Goal: Transaction & Acquisition: Purchase product/service

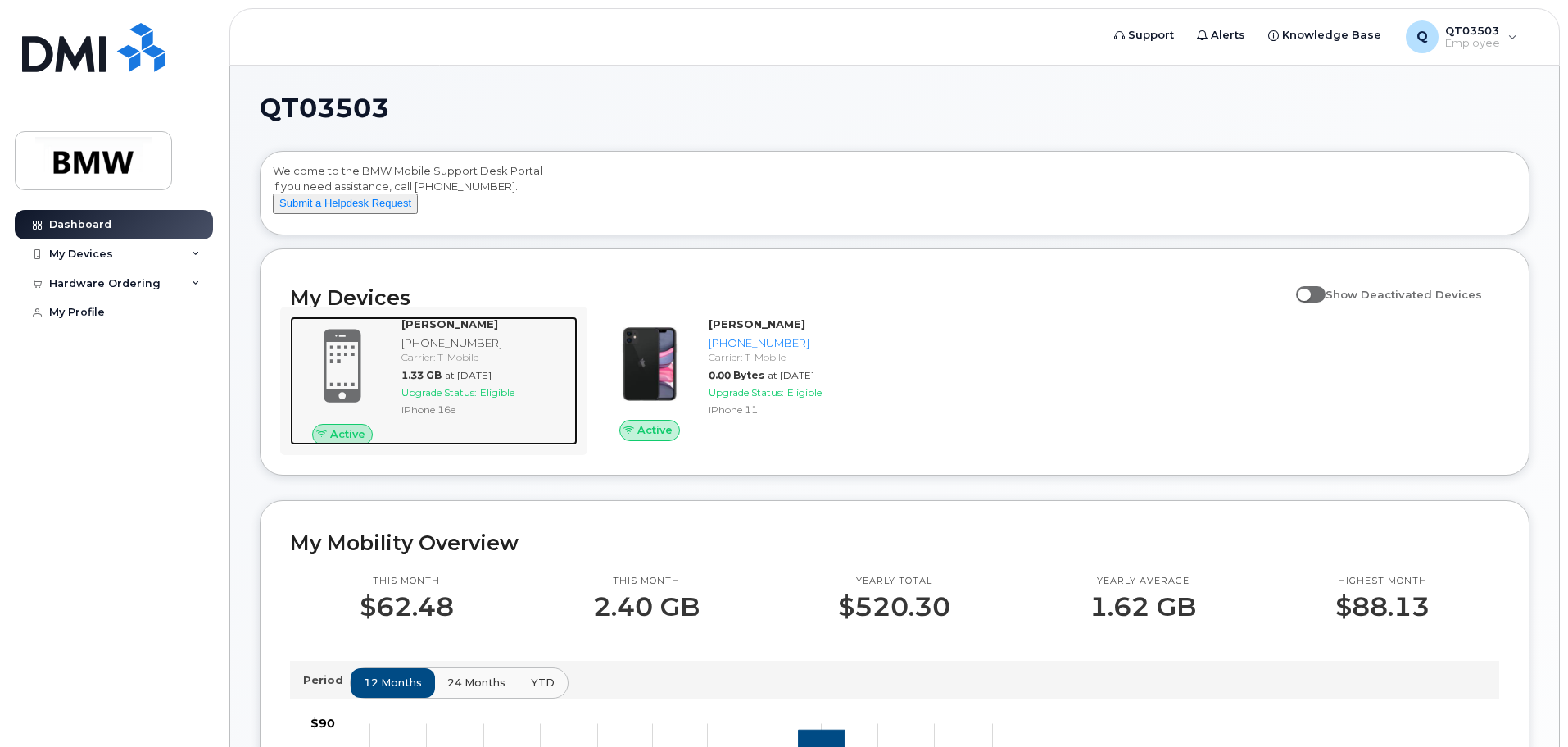
click at [346, 382] on span at bounding box center [342, 365] width 78 height 83
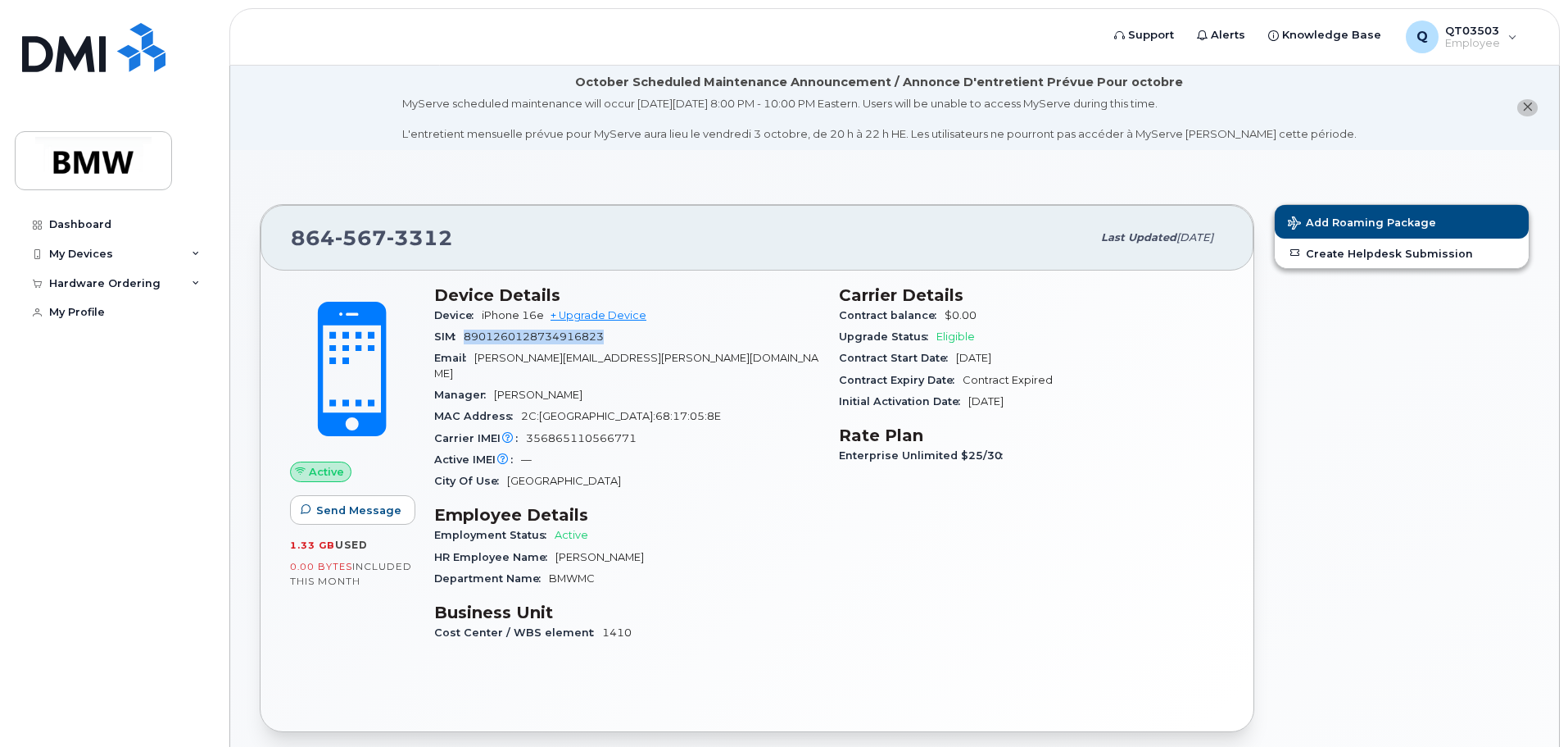
drag, startPoint x: 605, startPoint y: 336, endPoint x: 466, endPoint y: 340, distance: 139.1
click at [466, 340] on span "8901260128734916823" at bounding box center [534, 336] width 140 height 12
copy span "8901260128734916823"
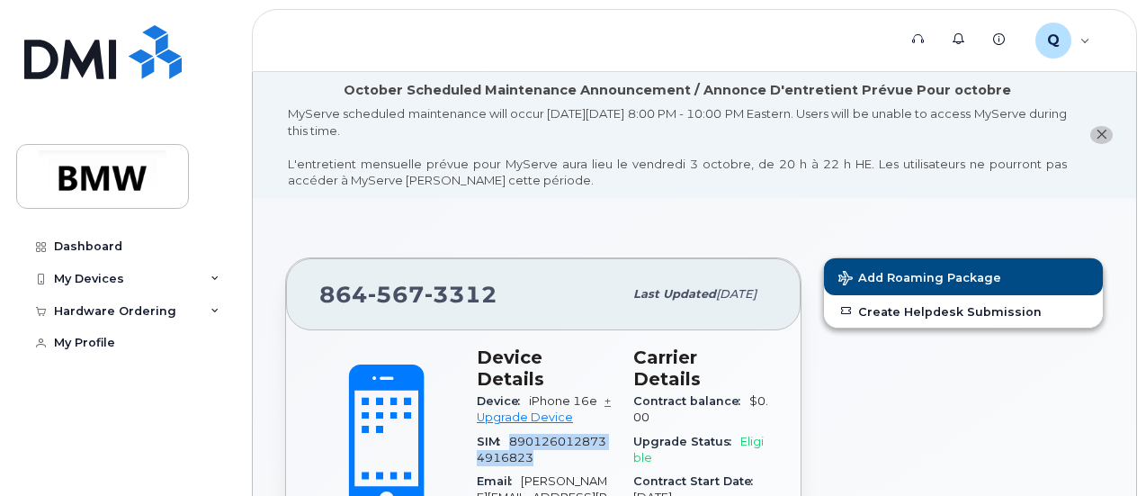
click at [565, 435] on div "SIM 8901260128734916823" at bounding box center [544, 450] width 135 height 40
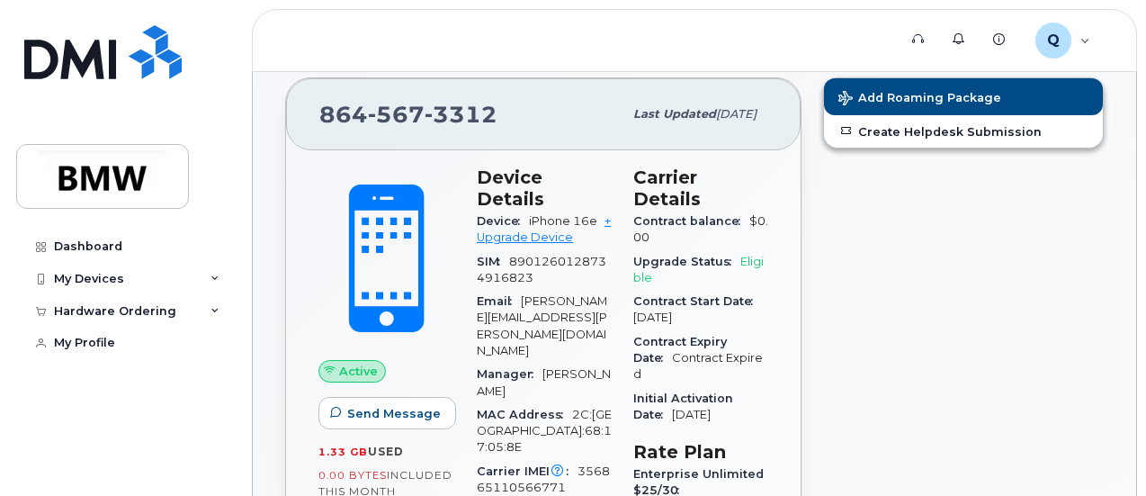
scroll to position [270, 0]
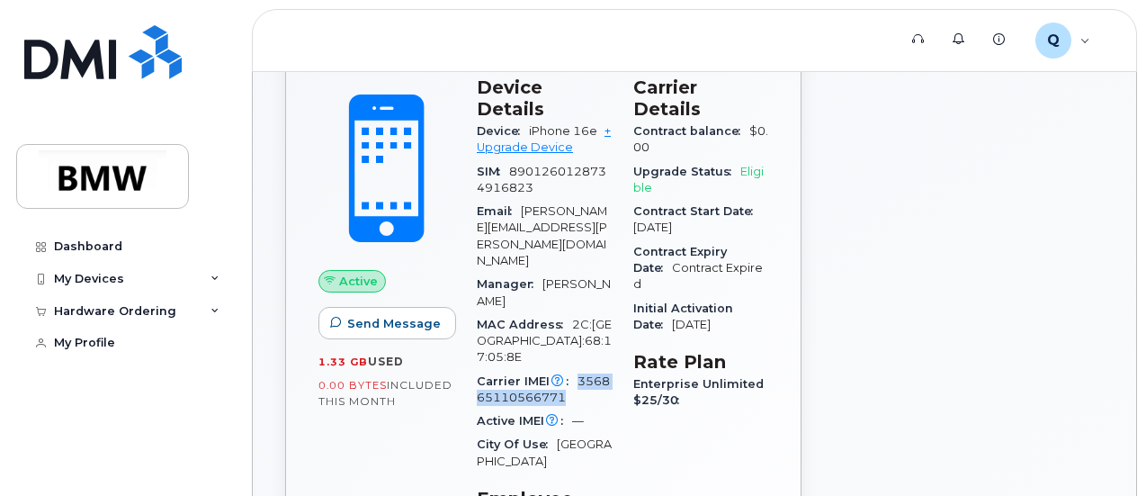
drag, startPoint x: 578, startPoint y: 309, endPoint x: 581, endPoint y: 323, distance: 13.8
click at [581, 370] on div "Carrier IMEI Carrier IMEI is reported during the last billing cycle or change o…" at bounding box center [544, 390] width 135 height 40
copy span "356865110566771"
click at [537, 127] on link "+ Upgrade Device" at bounding box center [544, 139] width 134 height 30
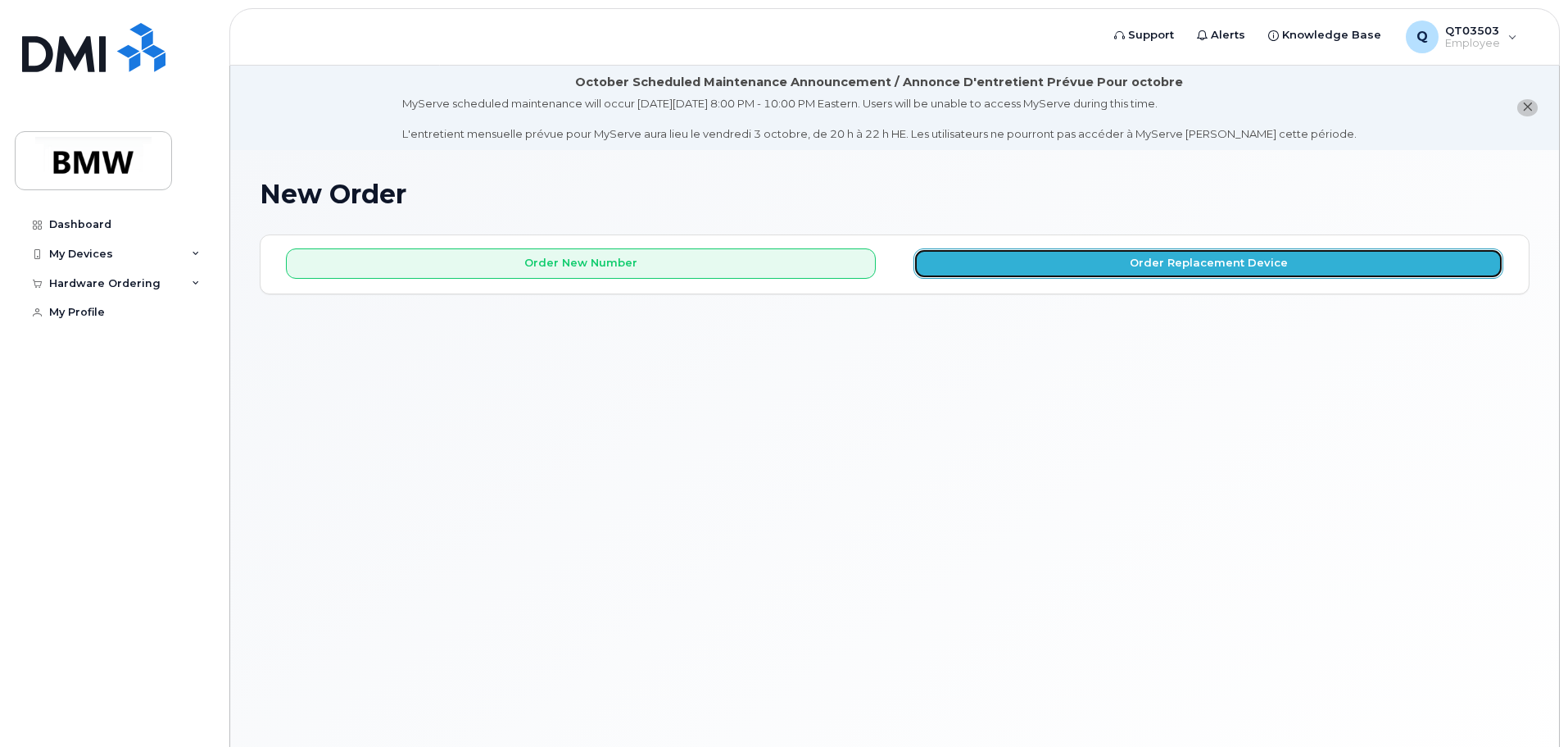
click at [1043, 261] on button "Order Replacement Device" at bounding box center [1208, 263] width 590 height 30
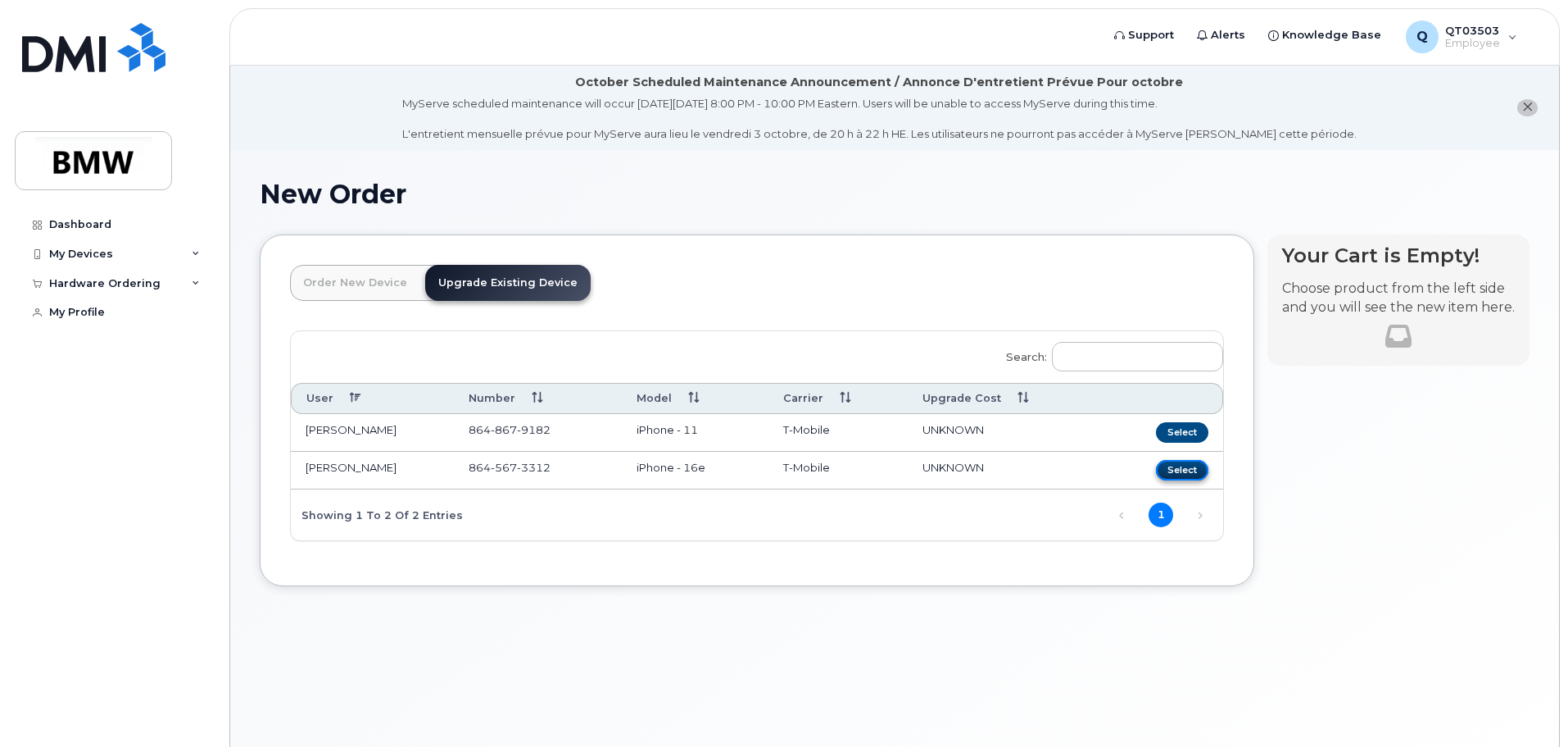
click at [1043, 451] on button "Select" at bounding box center [1182, 470] width 53 height 20
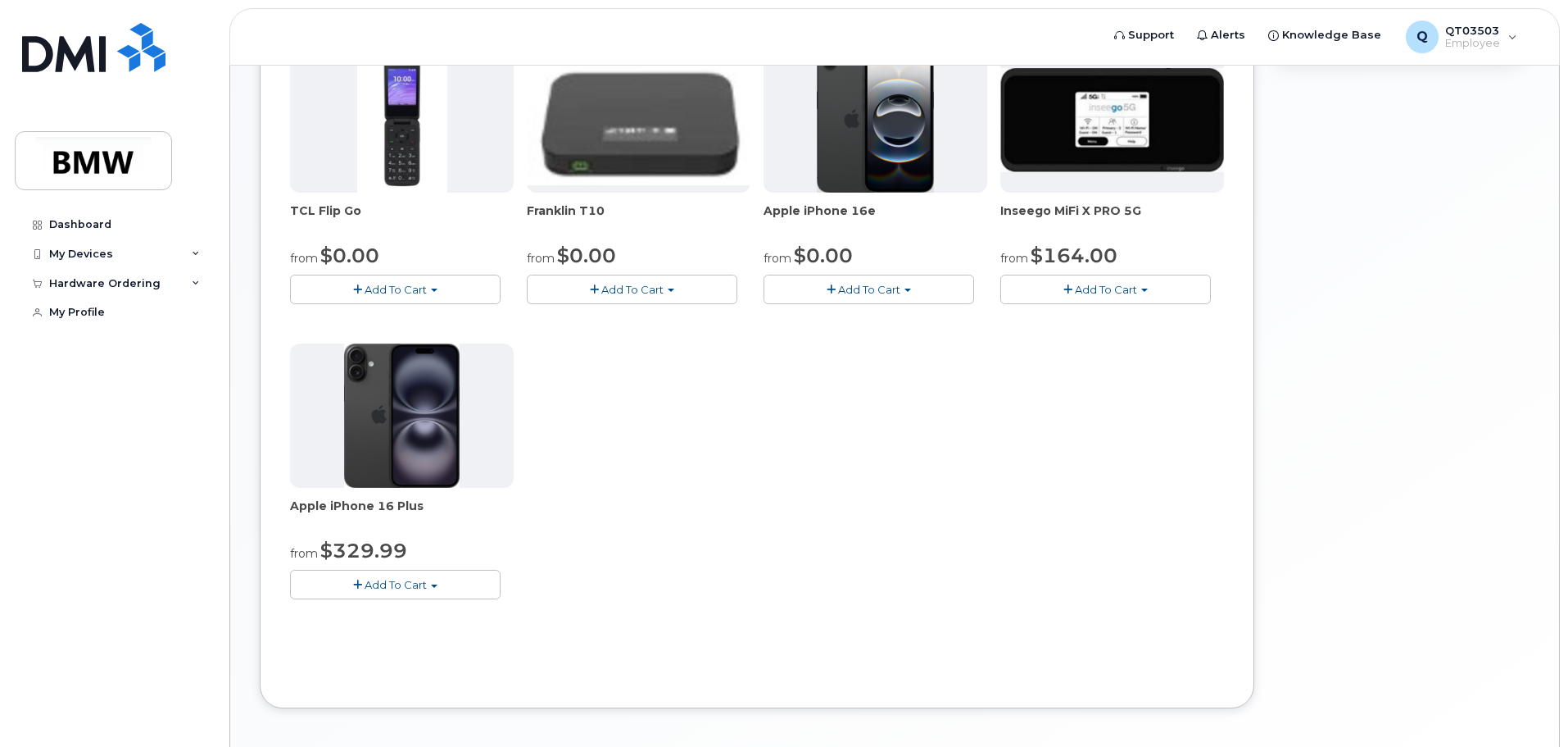
scroll to position [492, 0]
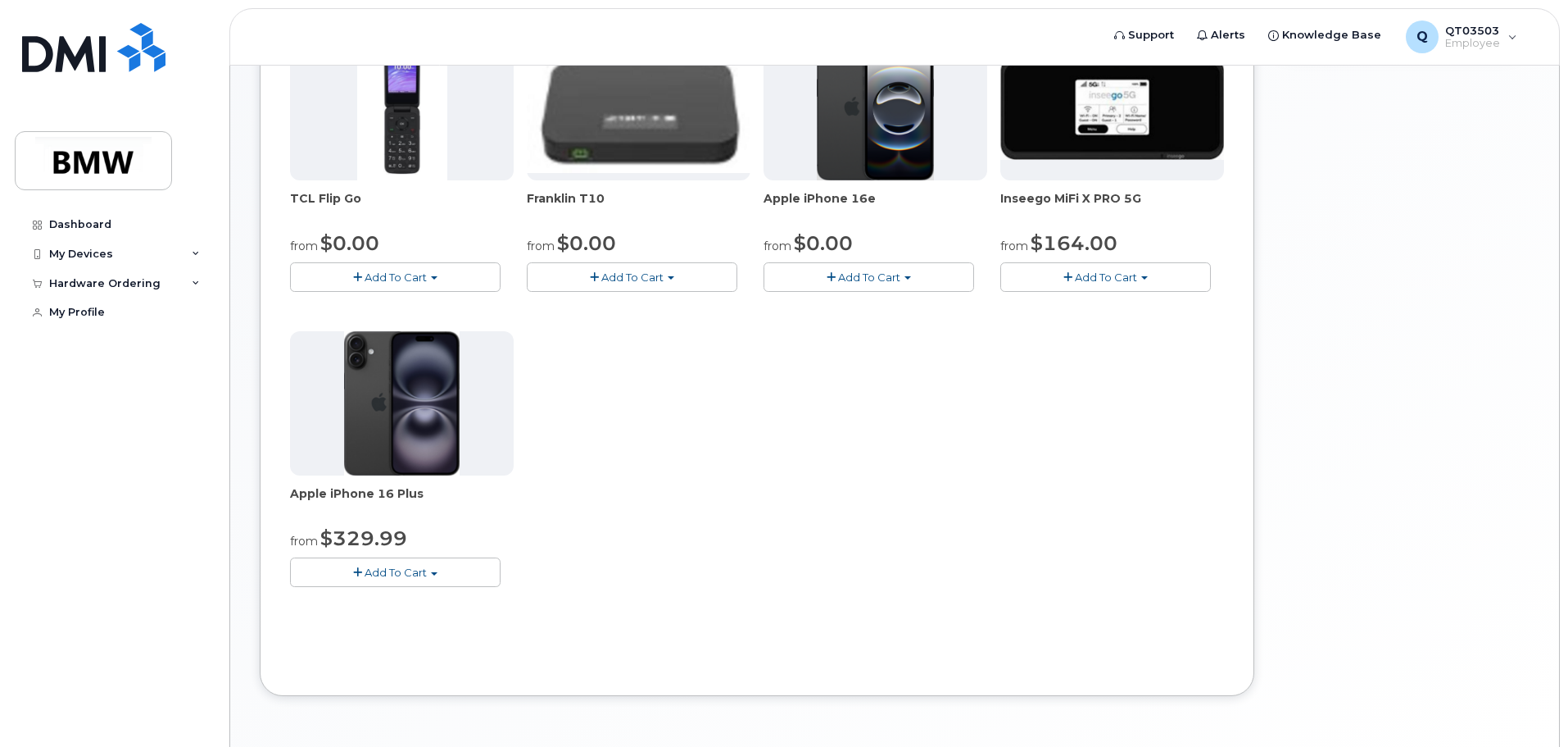
click at [428, 446] on img at bounding box center [402, 403] width 116 height 144
click at [392, 451] on span "Add To Cart" at bounding box center [395, 572] width 62 height 13
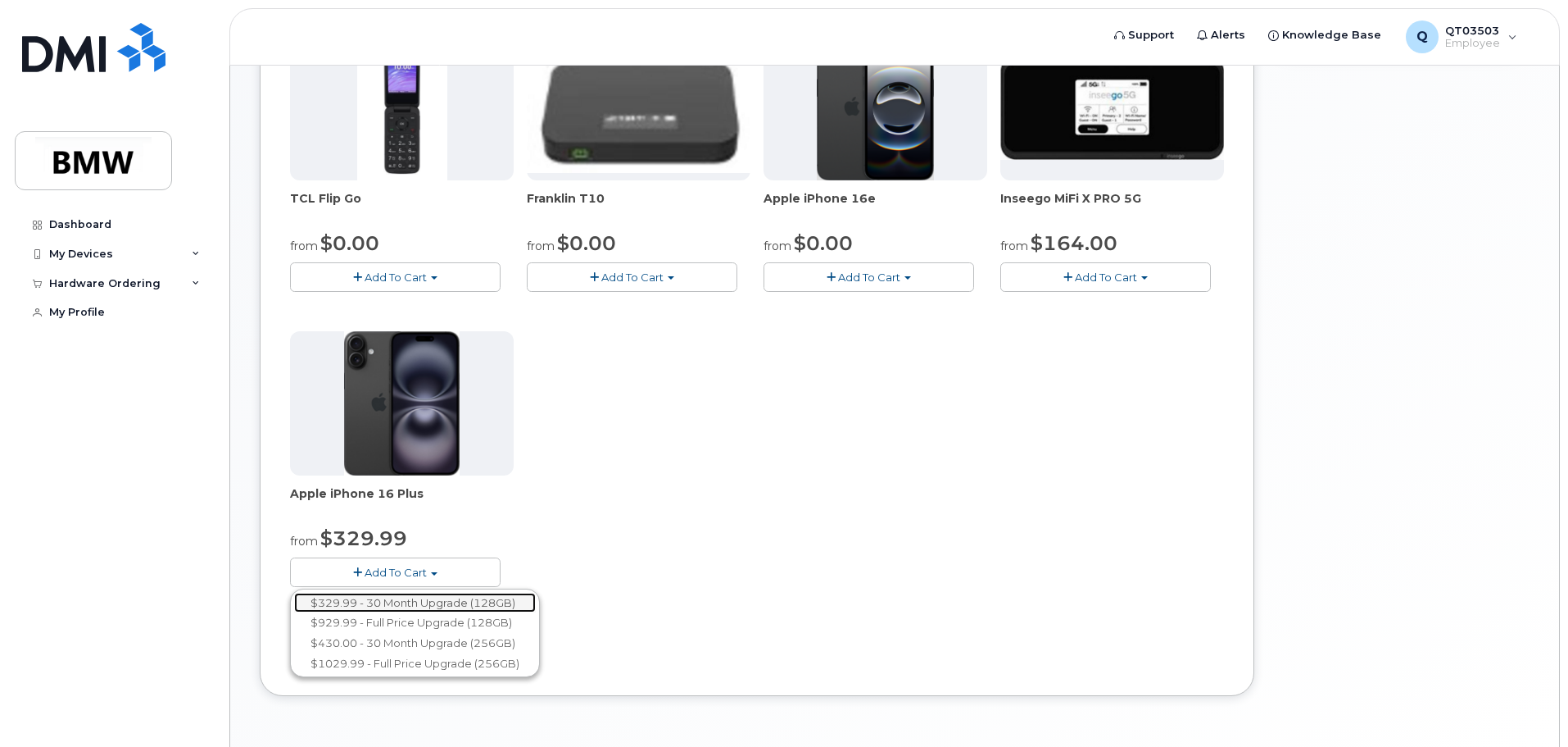
click at [413, 451] on link "$329.99 - 30 Month Upgrade (128GB)" at bounding box center [414, 602] width 241 height 20
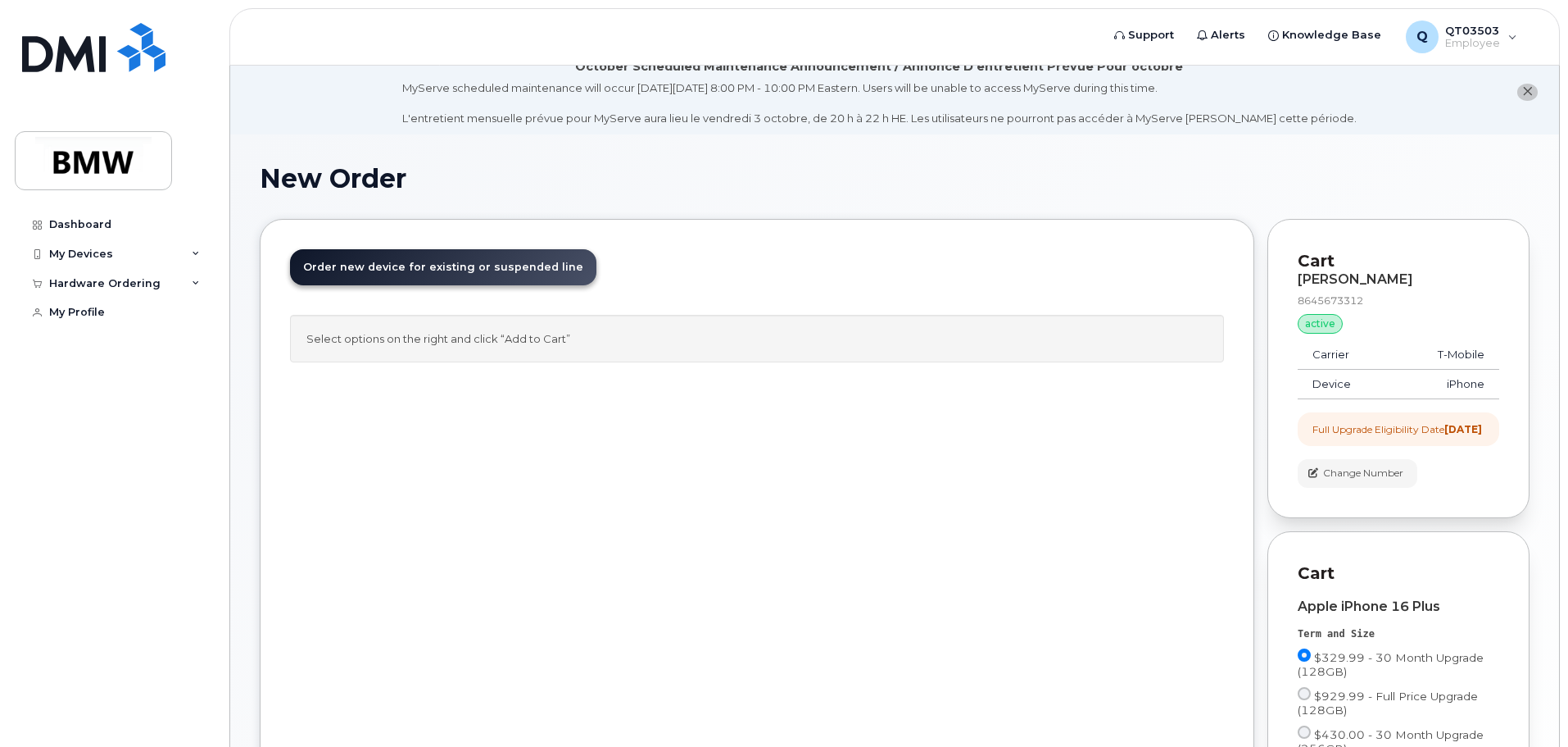
scroll to position [0, 0]
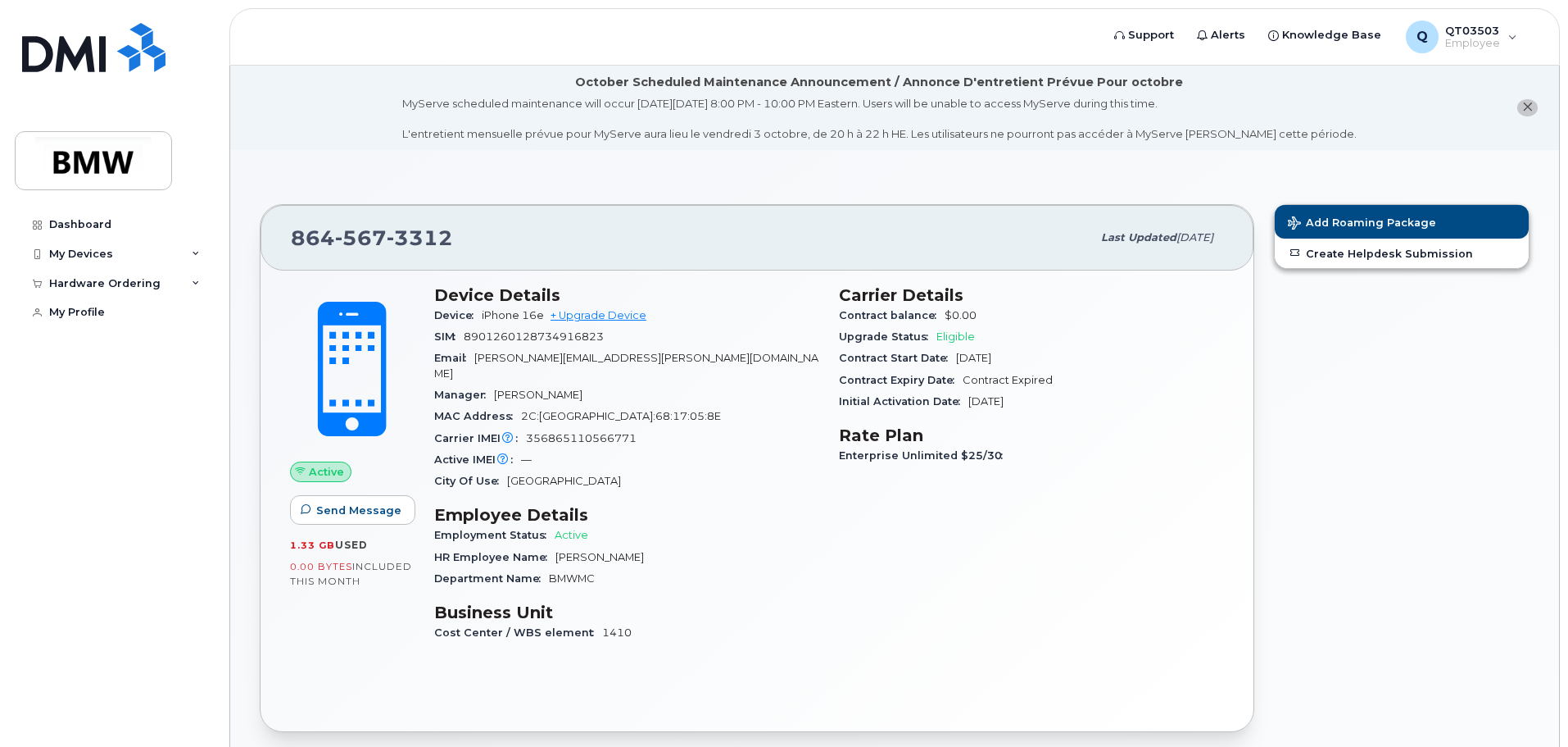
click at [1530, 110] on icon "close notification" at bounding box center [1527, 107] width 11 height 11
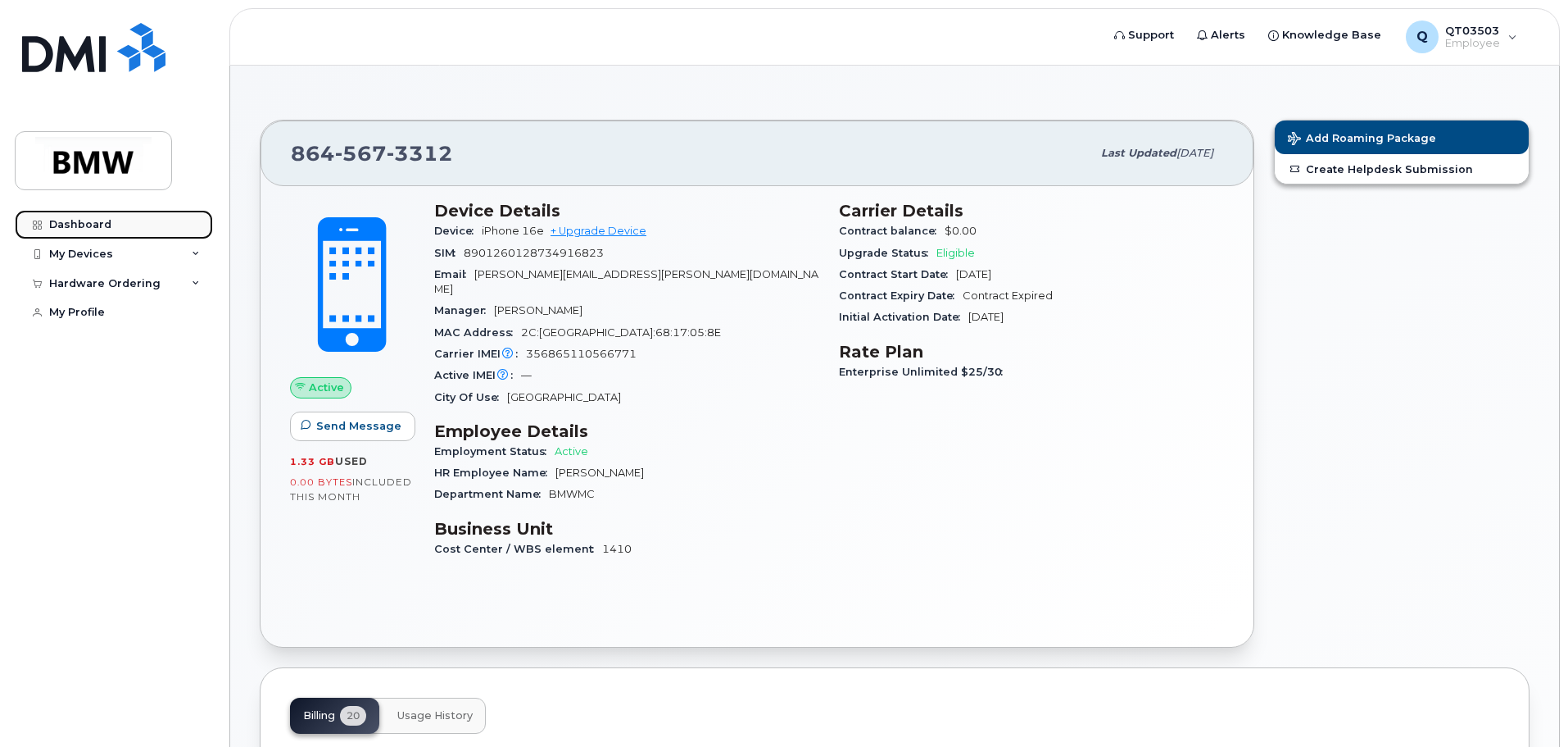
click at [101, 226] on div "Dashboard" at bounding box center [80, 224] width 62 height 13
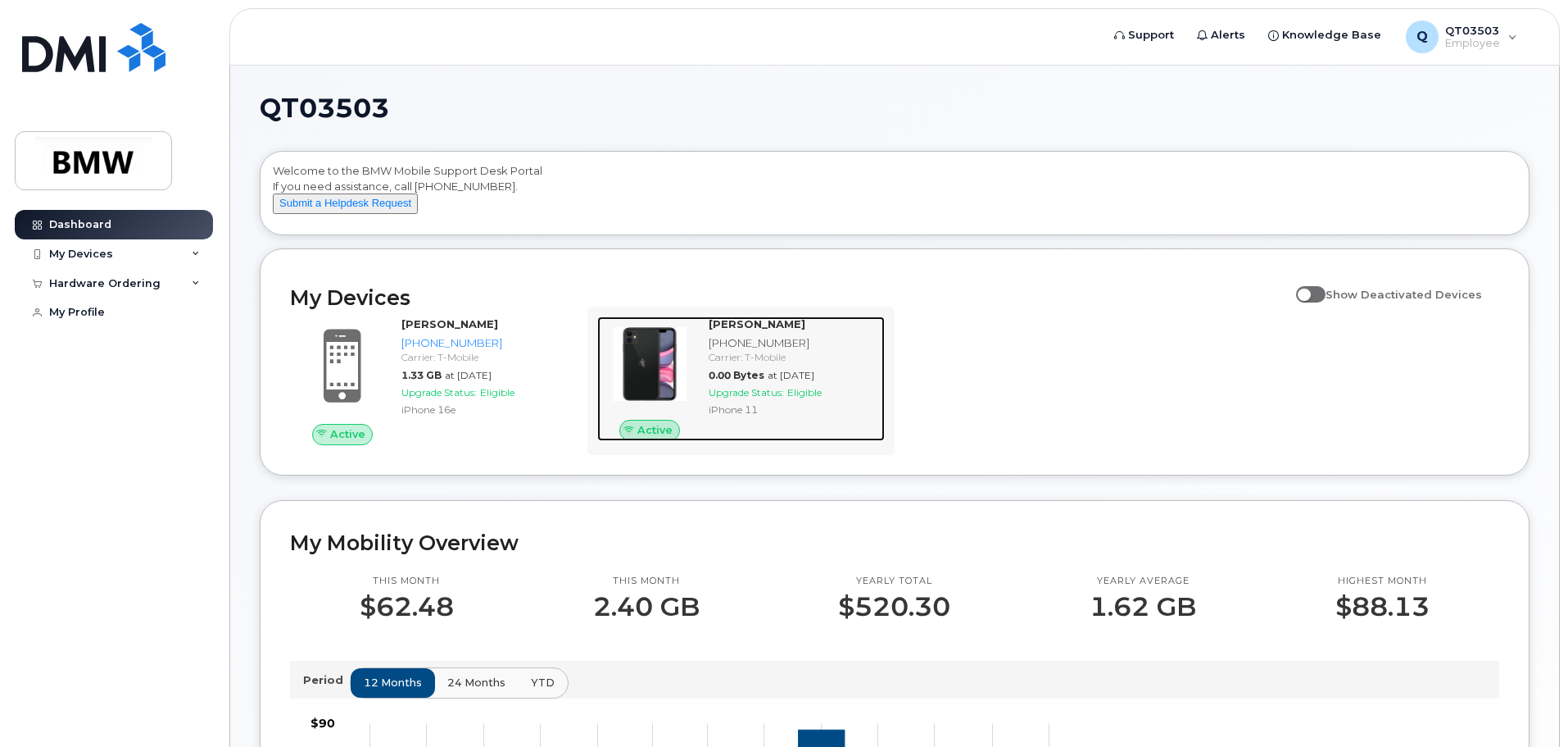
click at [694, 384] on div at bounding box center [649, 363] width 105 height 95
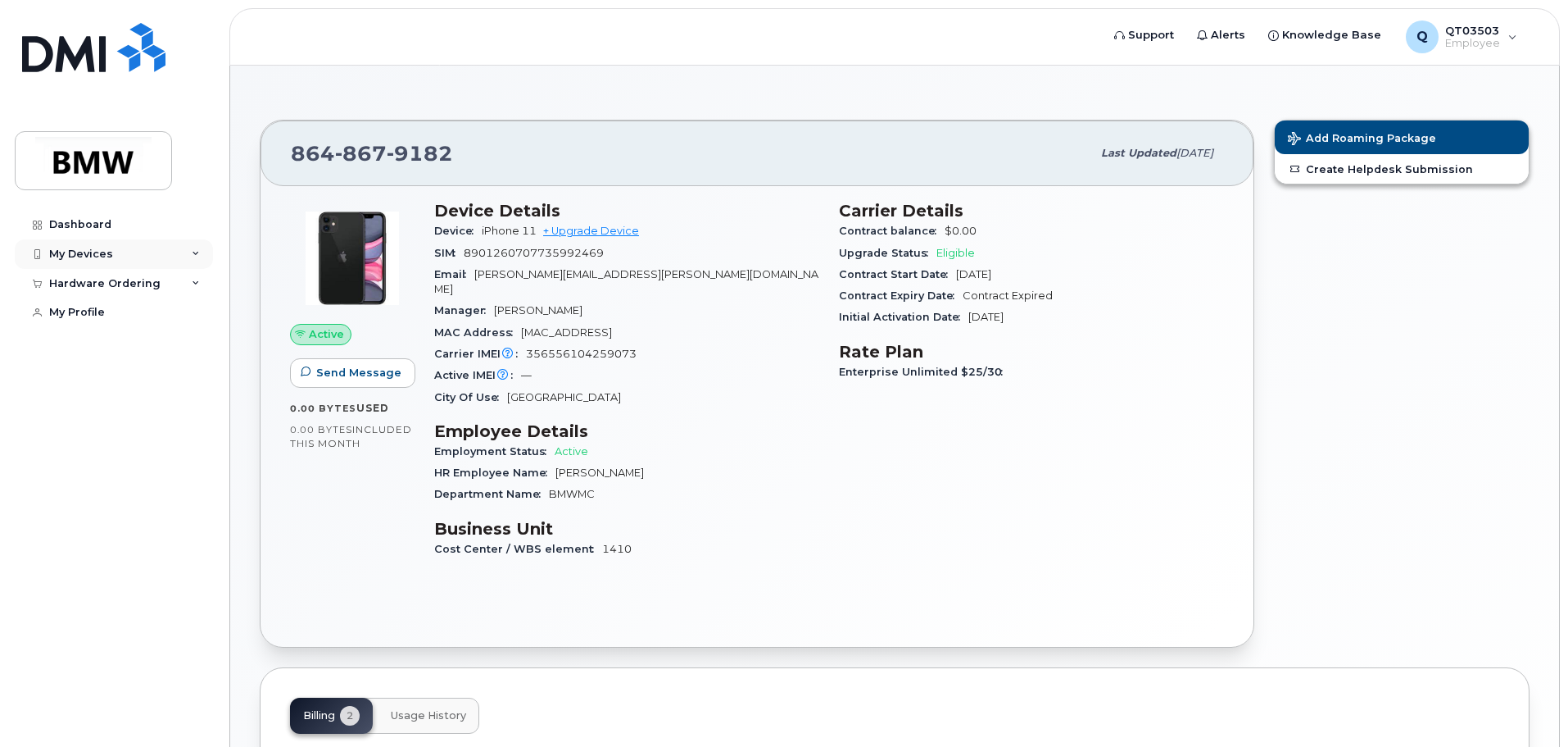
click at [181, 254] on div "My Devices" at bounding box center [114, 254] width 199 height 29
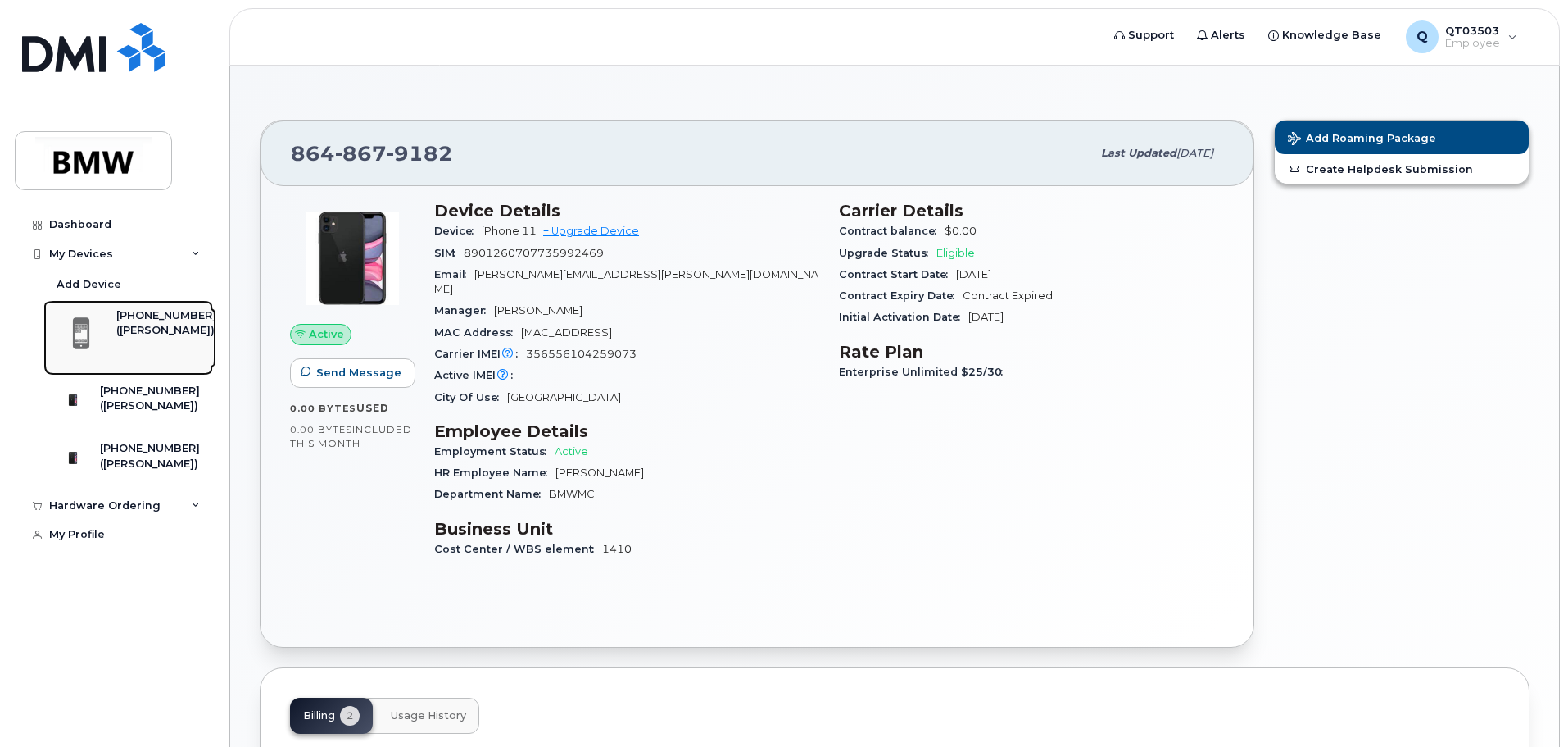
click at [161, 323] on div "([PERSON_NAME])" at bounding box center [167, 330] width 100 height 15
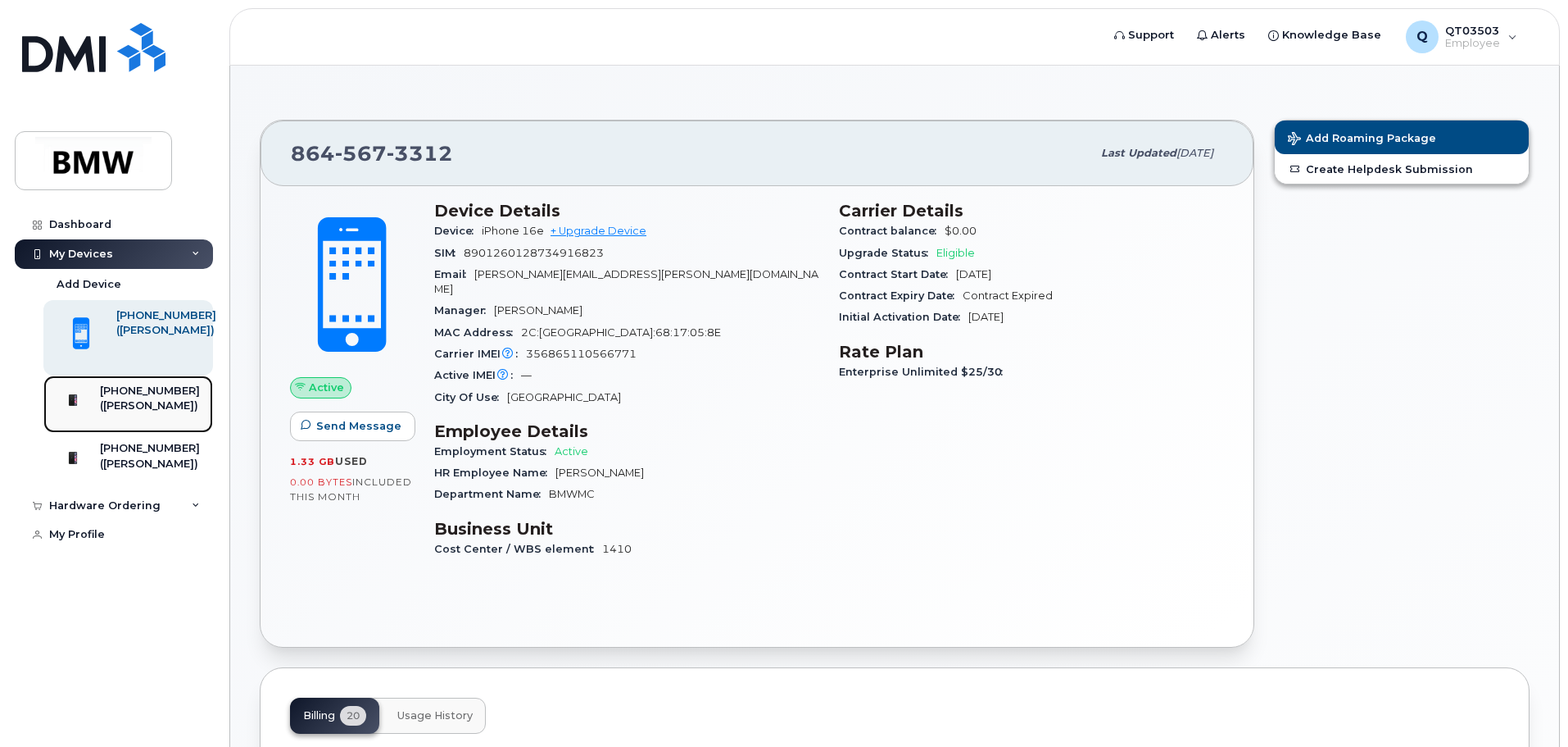
click at [143, 413] on div "([PERSON_NAME])" at bounding box center [150, 405] width 100 height 15
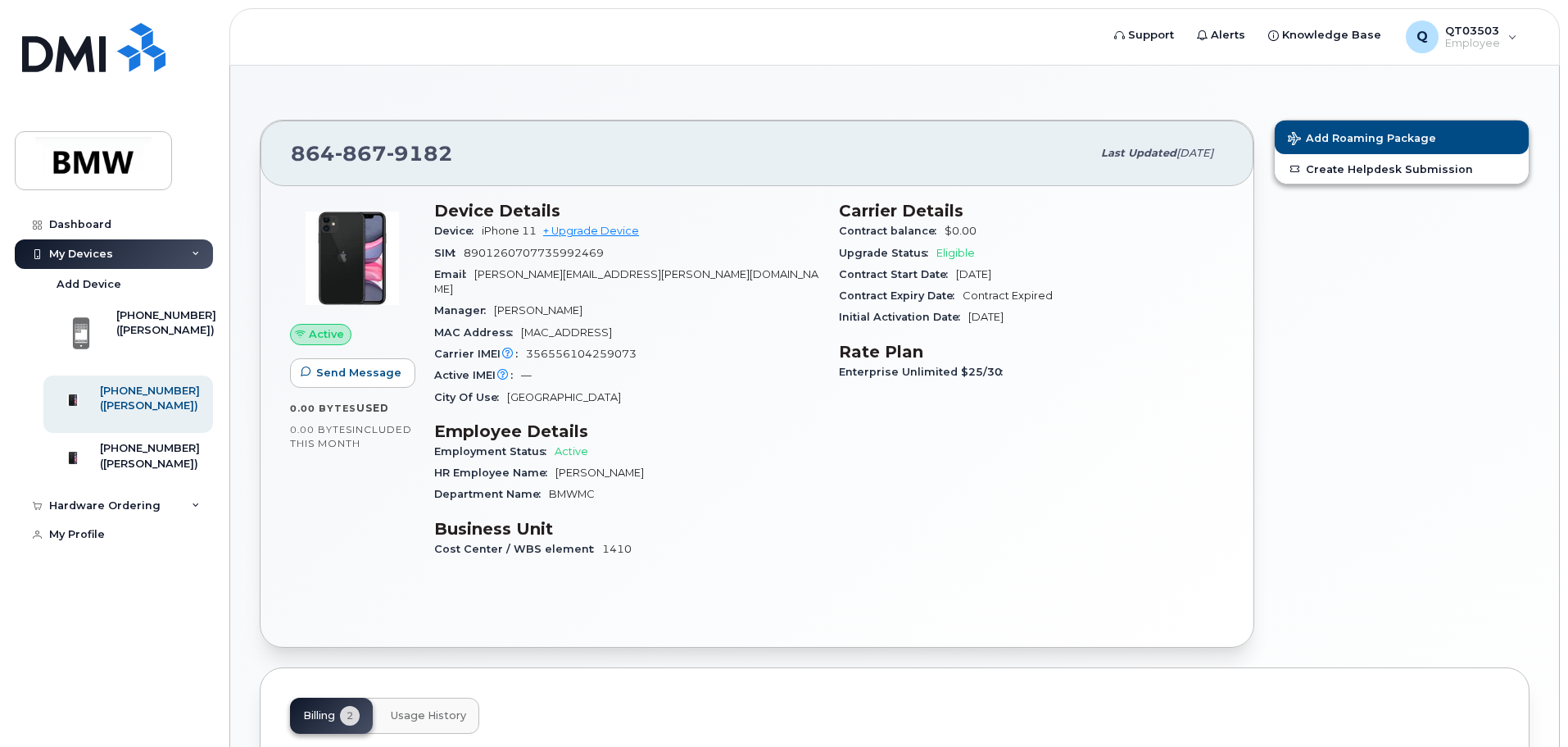
click at [12, 324] on div "Dashboard My Devices Add Device [PHONE_NUMBER] ([PERSON_NAME]) [PHONE_NUMBER] (…" at bounding box center [111, 374] width 222 height 747
click at [125, 329] on div "([PERSON_NAME])" at bounding box center [167, 330] width 100 height 15
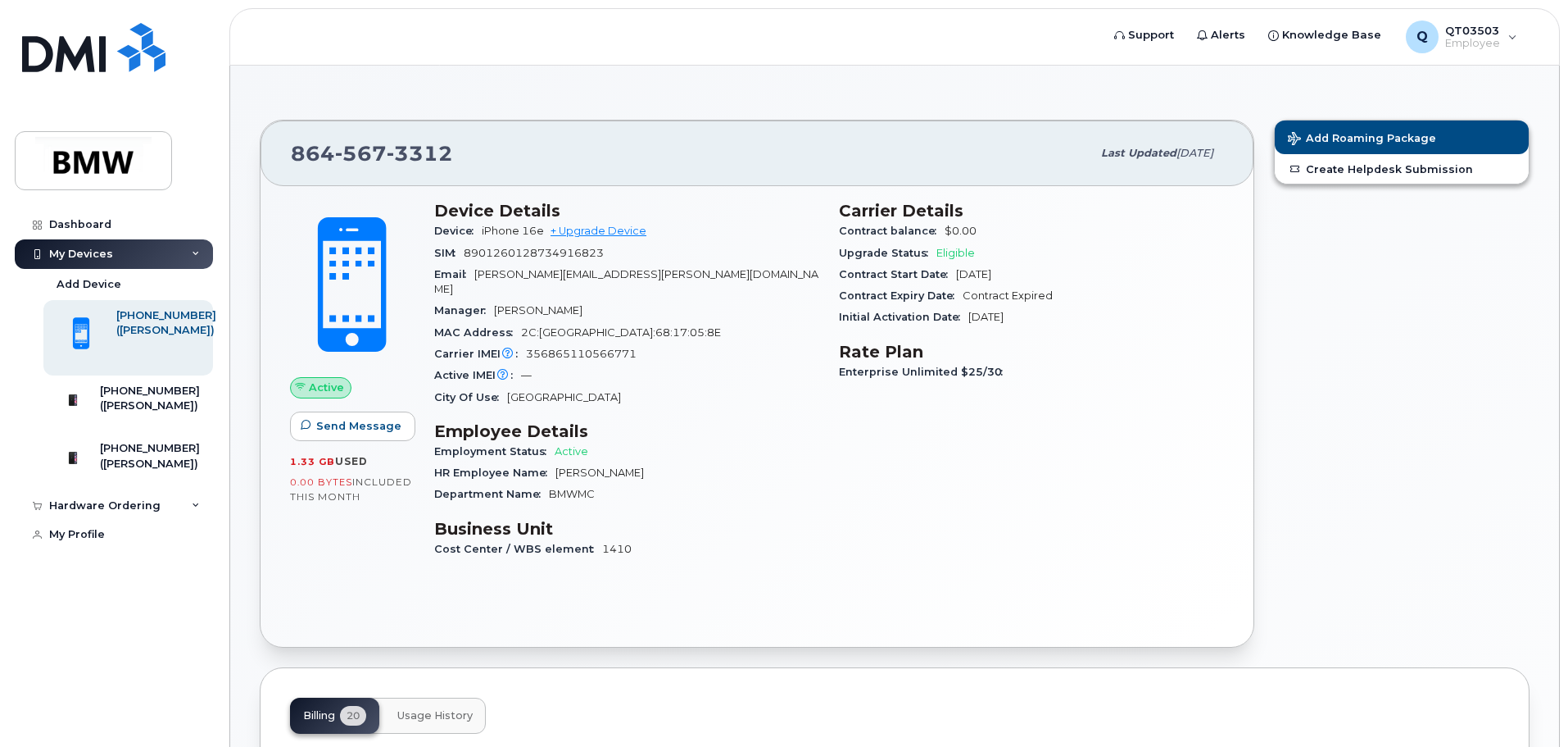
drag, startPoint x: 1027, startPoint y: 274, endPoint x: 956, endPoint y: 272, distance: 71.0
click at [956, 272] on div "Contract Start Date [DATE]" at bounding box center [1031, 274] width 385 height 21
click at [186, 399] on div "([PERSON_NAME])" at bounding box center [150, 405] width 100 height 15
click at [128, 397] on div "[PHONE_NUMBER]" at bounding box center [150, 391] width 100 height 15
